Goal: Information Seeking & Learning: Learn about a topic

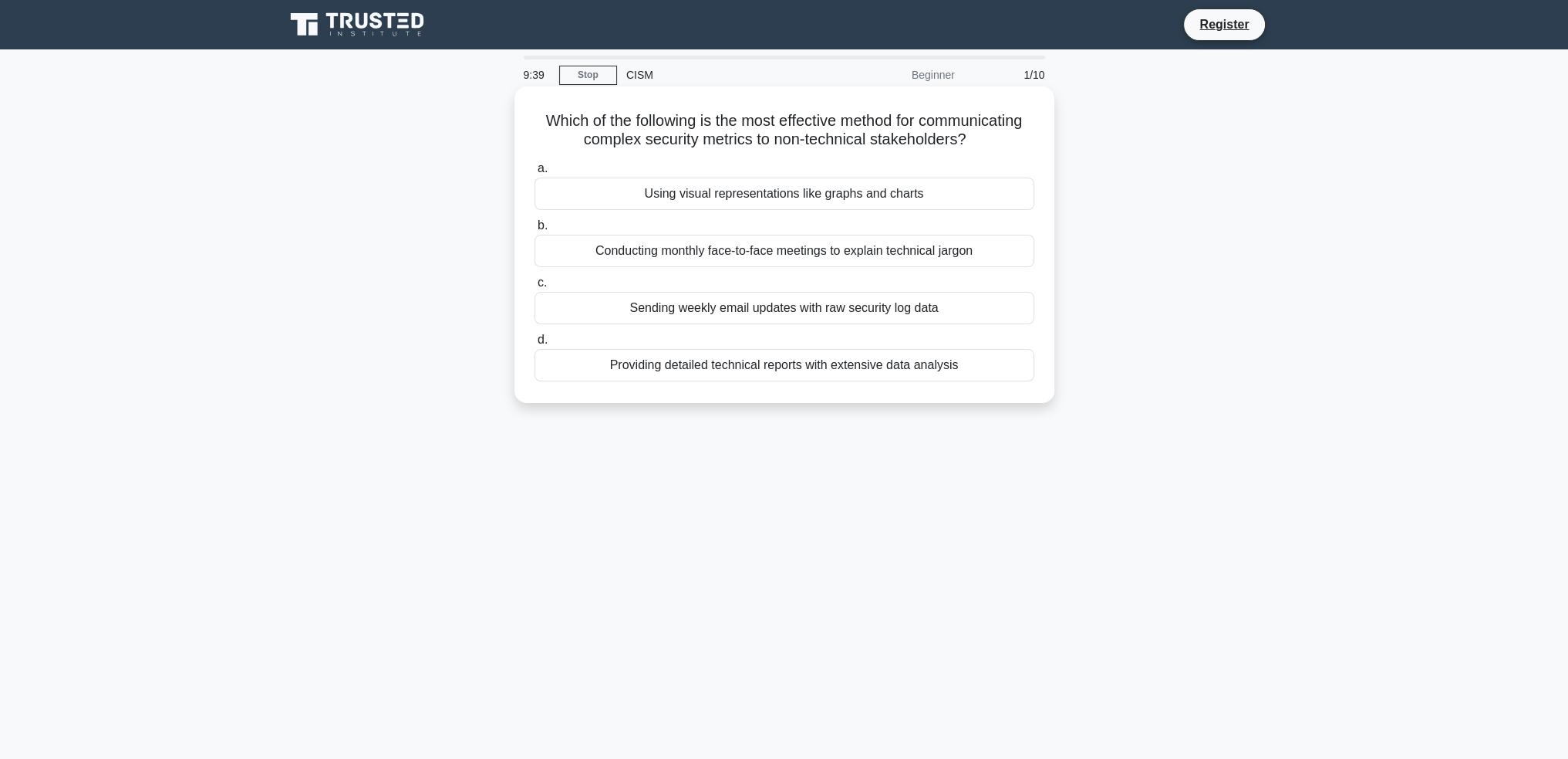
click at [784, 193] on div "Using visual representations like graphs and charts" at bounding box center [784, 193] width 500 height 33
click at [534, 173] on input "a. Using visual representations like graphs and charts" at bounding box center [534, 168] width 0 height 10
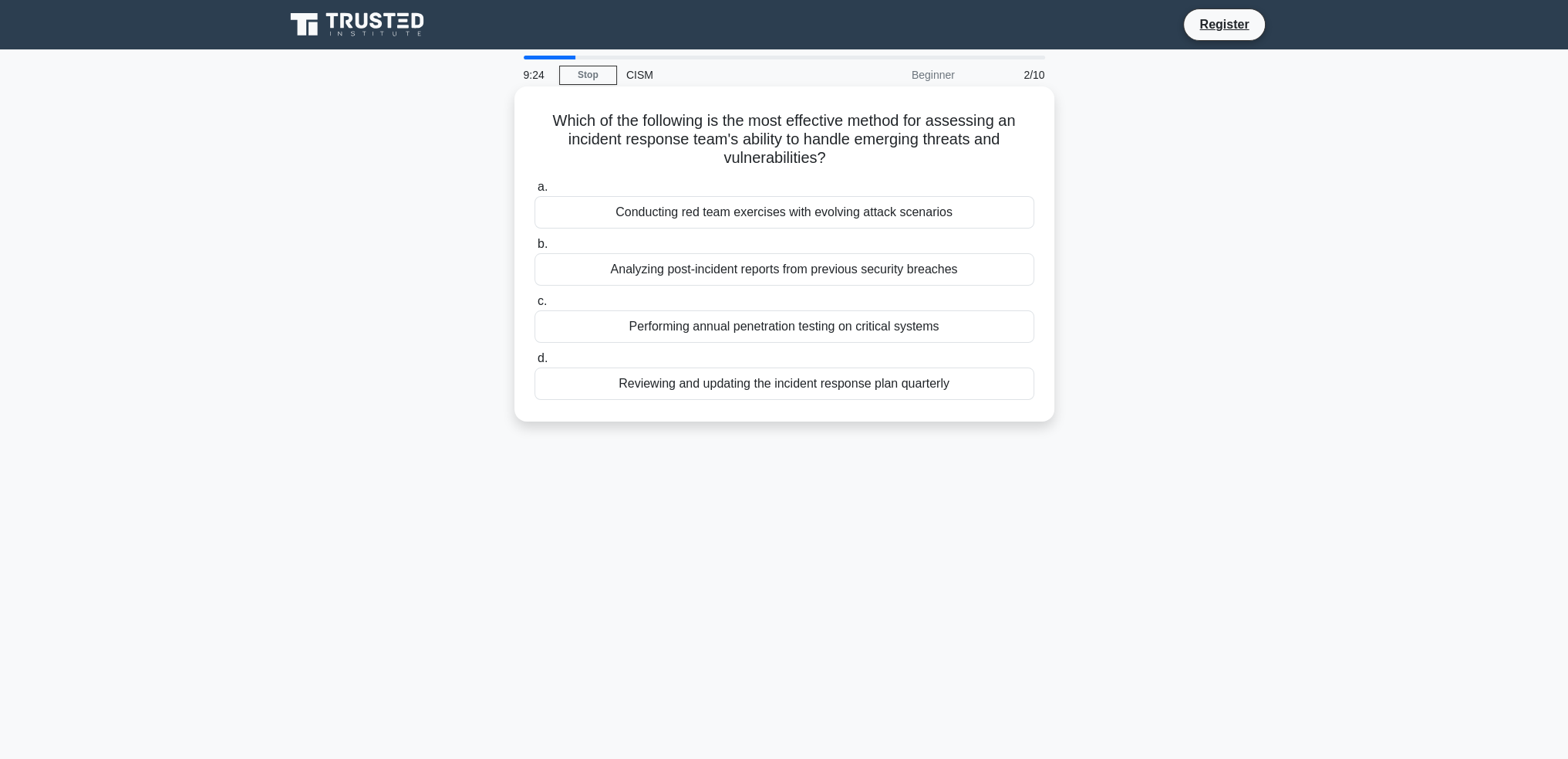
click at [787, 278] on div "Analyzing post-incident reports from previous security breaches" at bounding box center [784, 269] width 500 height 33
click at [534, 249] on input "b. Analyzing post-incident reports from previous security breaches" at bounding box center [534, 244] width 0 height 10
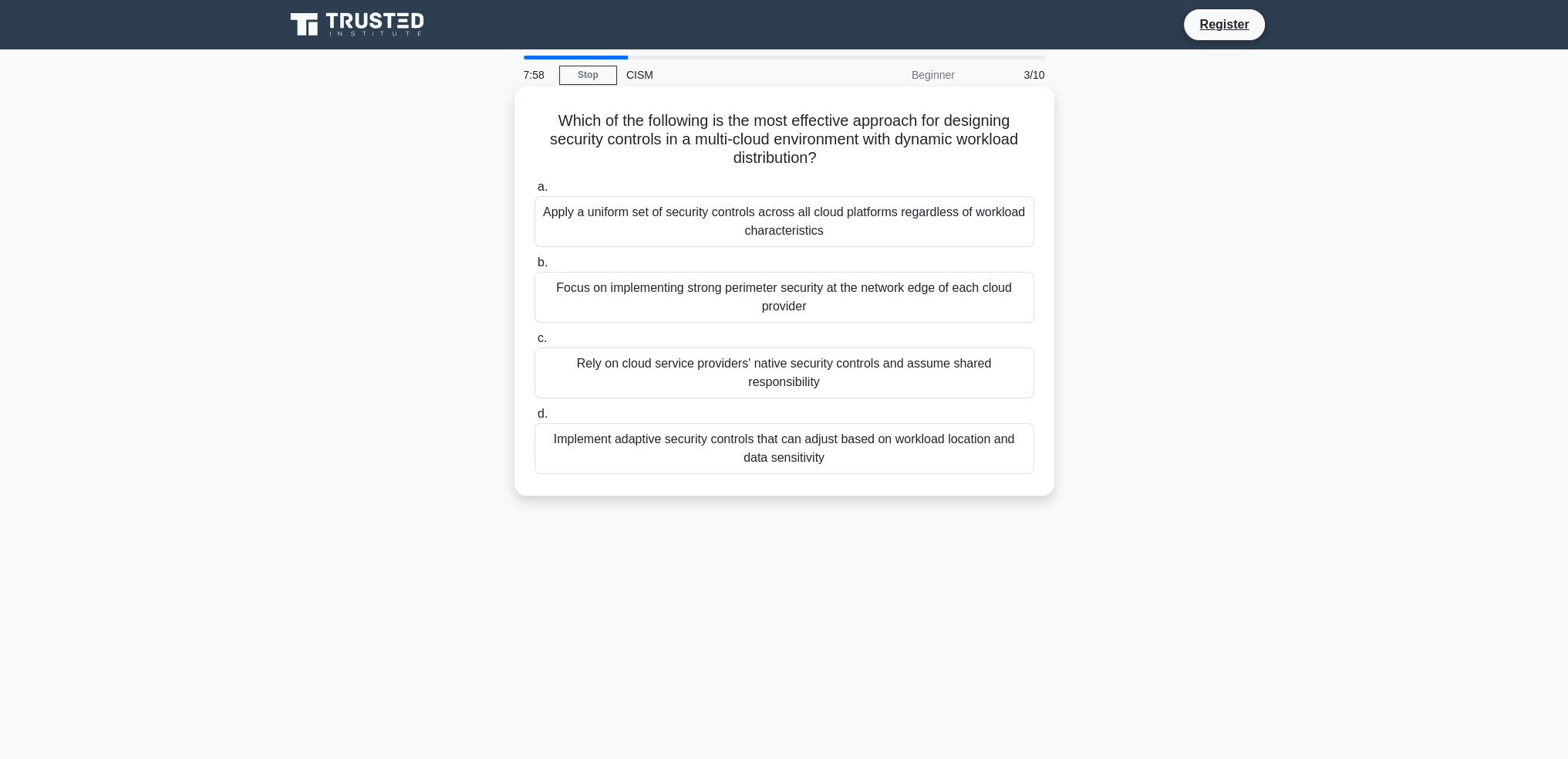
click at [769, 232] on div "Apply a uniform set of security controls across all cloud platforms regardless …" at bounding box center [784, 222] width 500 height 51
click at [534, 193] on input "a. Apply a uniform set of security controls across all cloud platforms regardle…" at bounding box center [534, 186] width 0 height 10
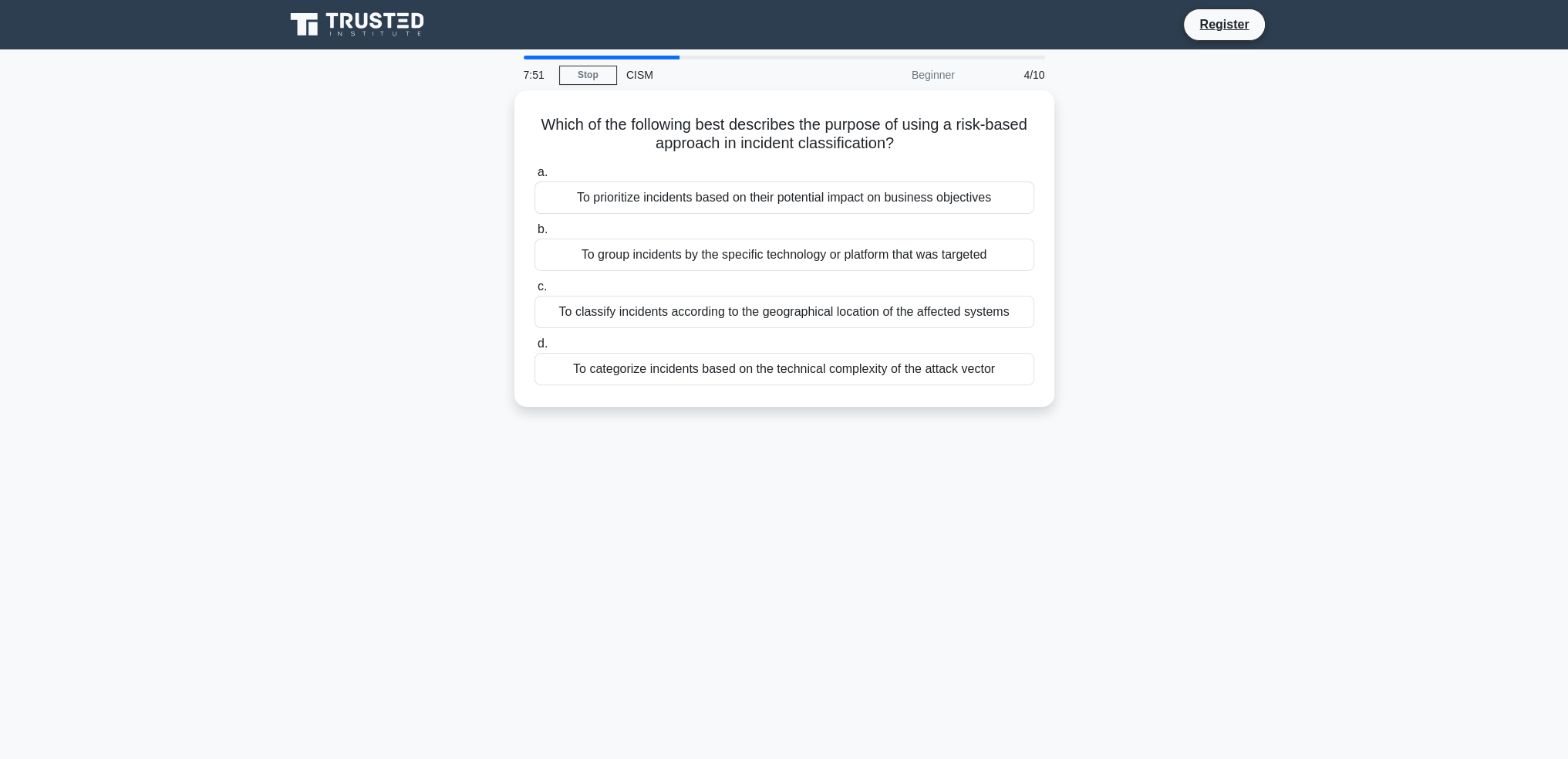
click at [592, 85] on div "7:51 Stop CISM Beginner 4/10" at bounding box center [784, 75] width 540 height 31
click at [593, 80] on link "Stop" at bounding box center [588, 76] width 58 height 19
